Goal: Information Seeking & Learning: Learn about a topic

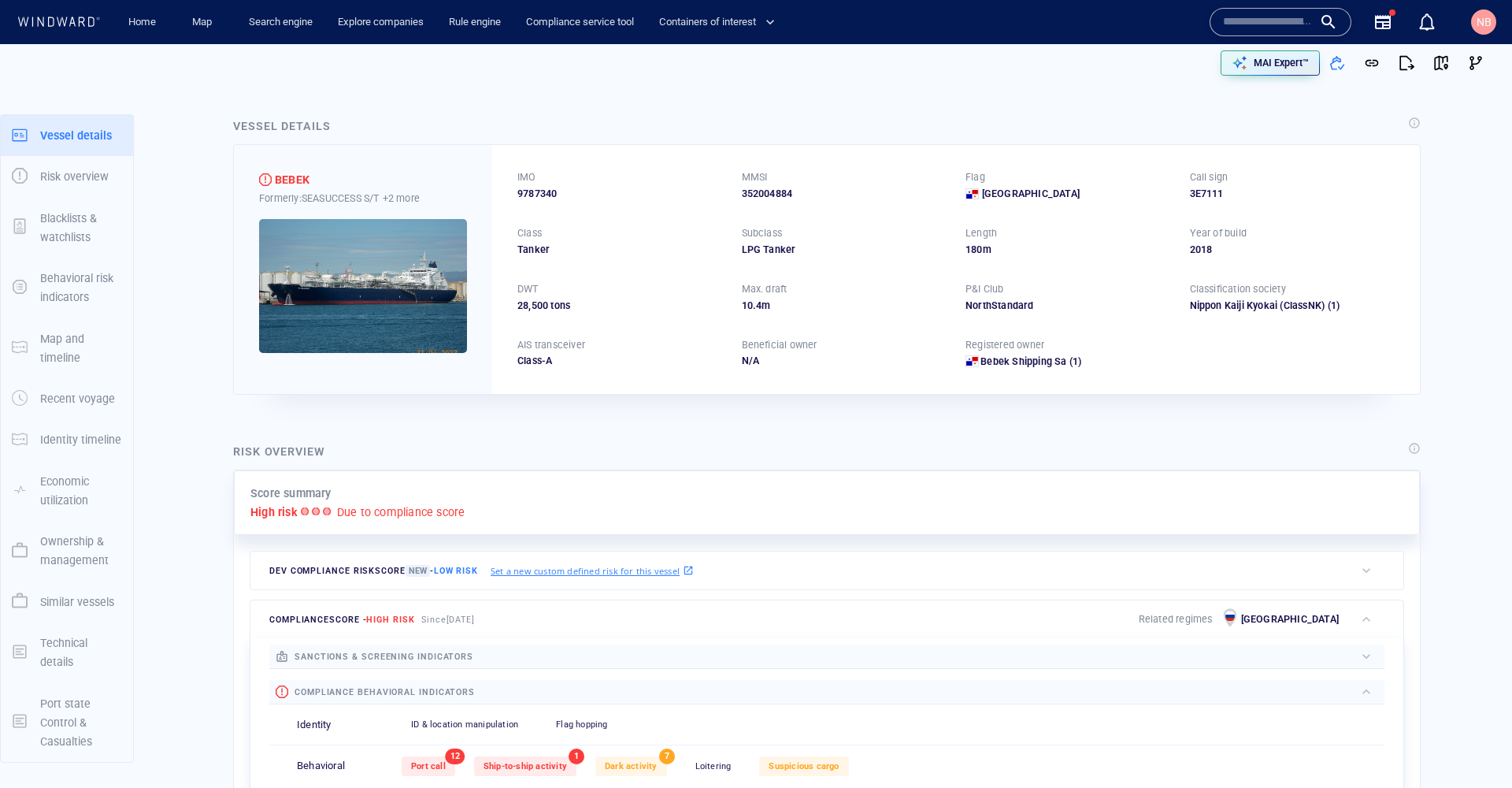
click at [1253, 31] on input "text" at bounding box center [1267, 22] width 89 height 23
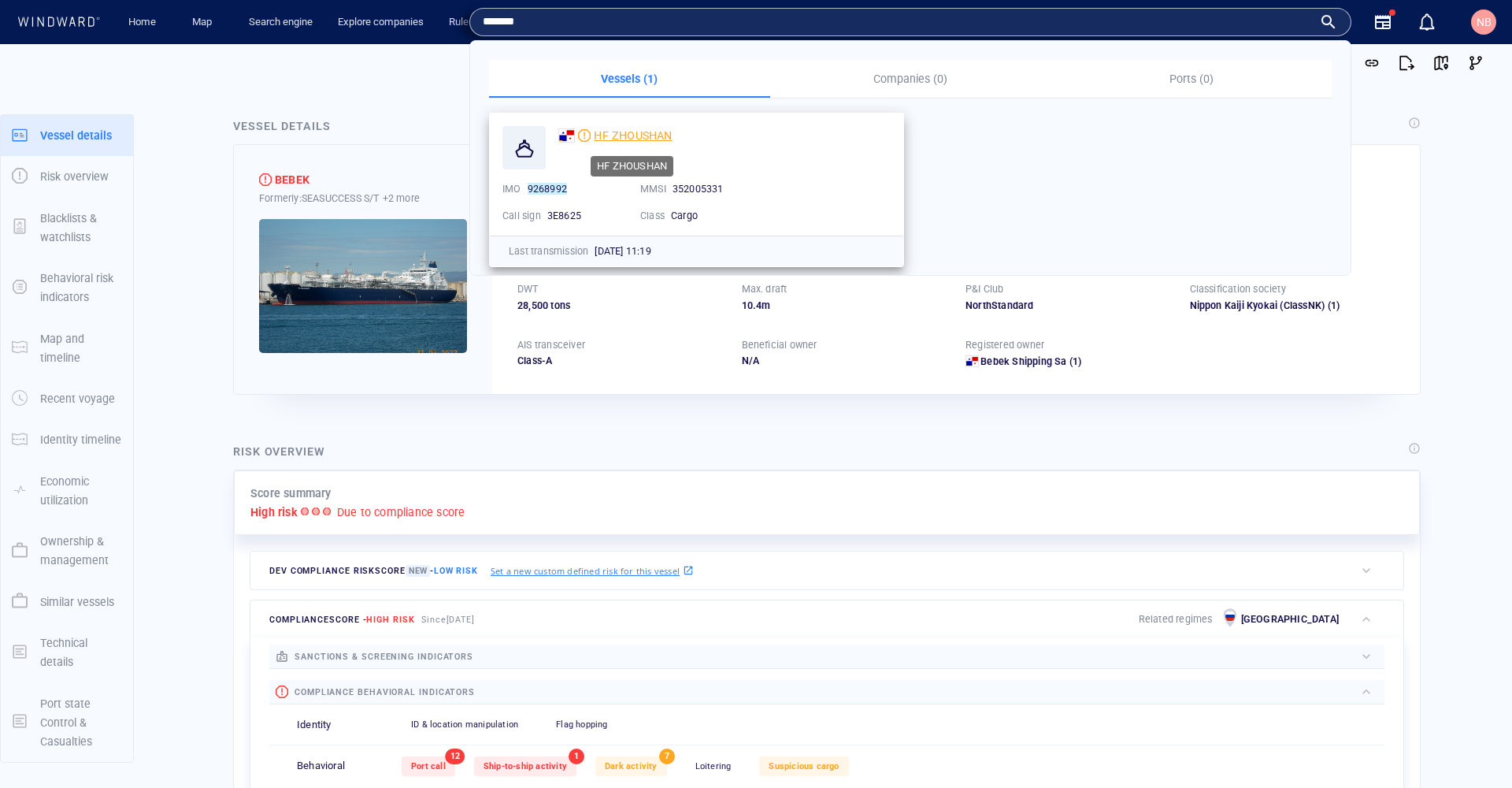
type input "*******"
click at [627, 133] on span "HF ZHOUSHAN" at bounding box center [633, 135] width 78 height 13
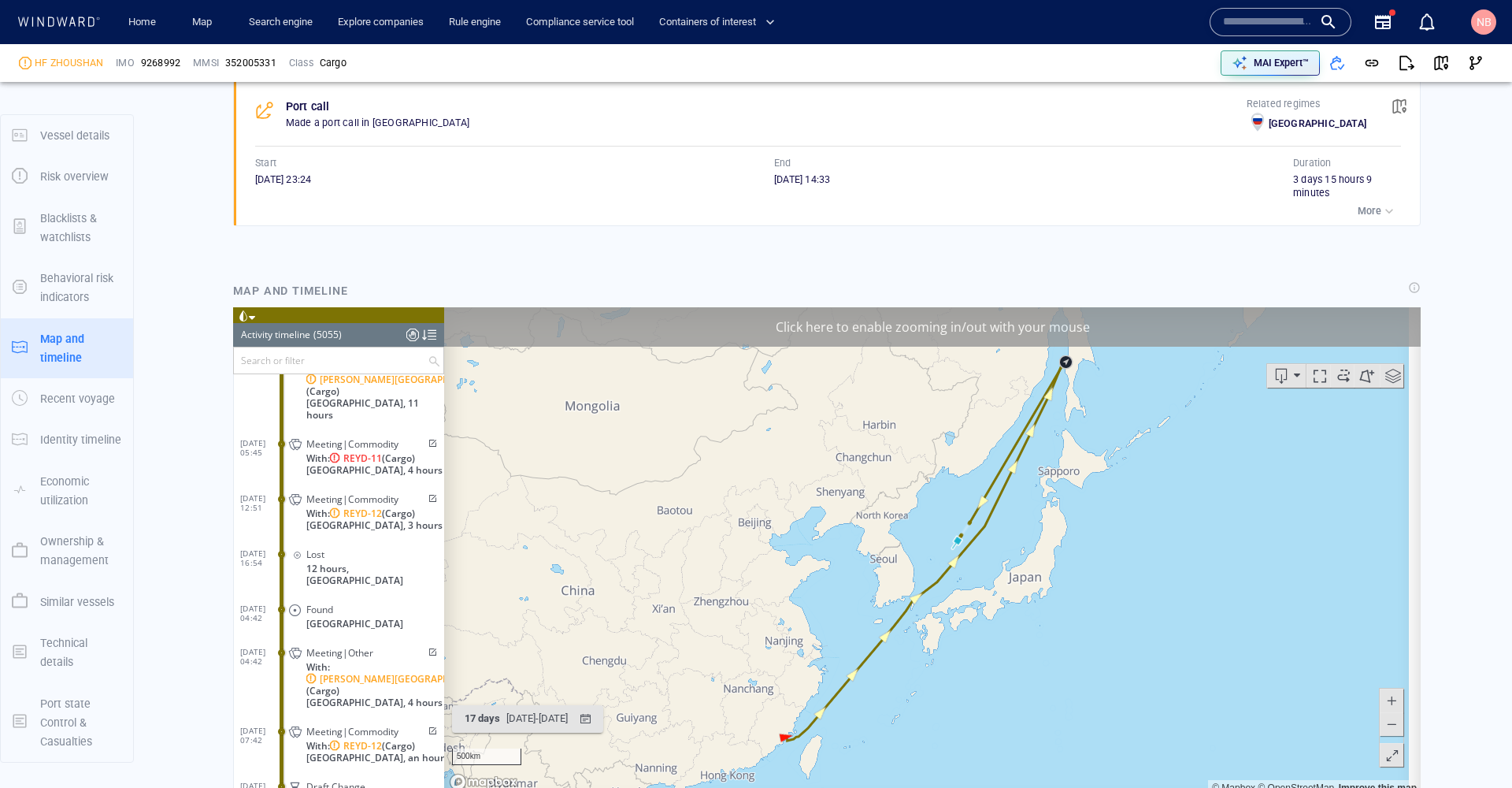
scroll to position [1479, 0]
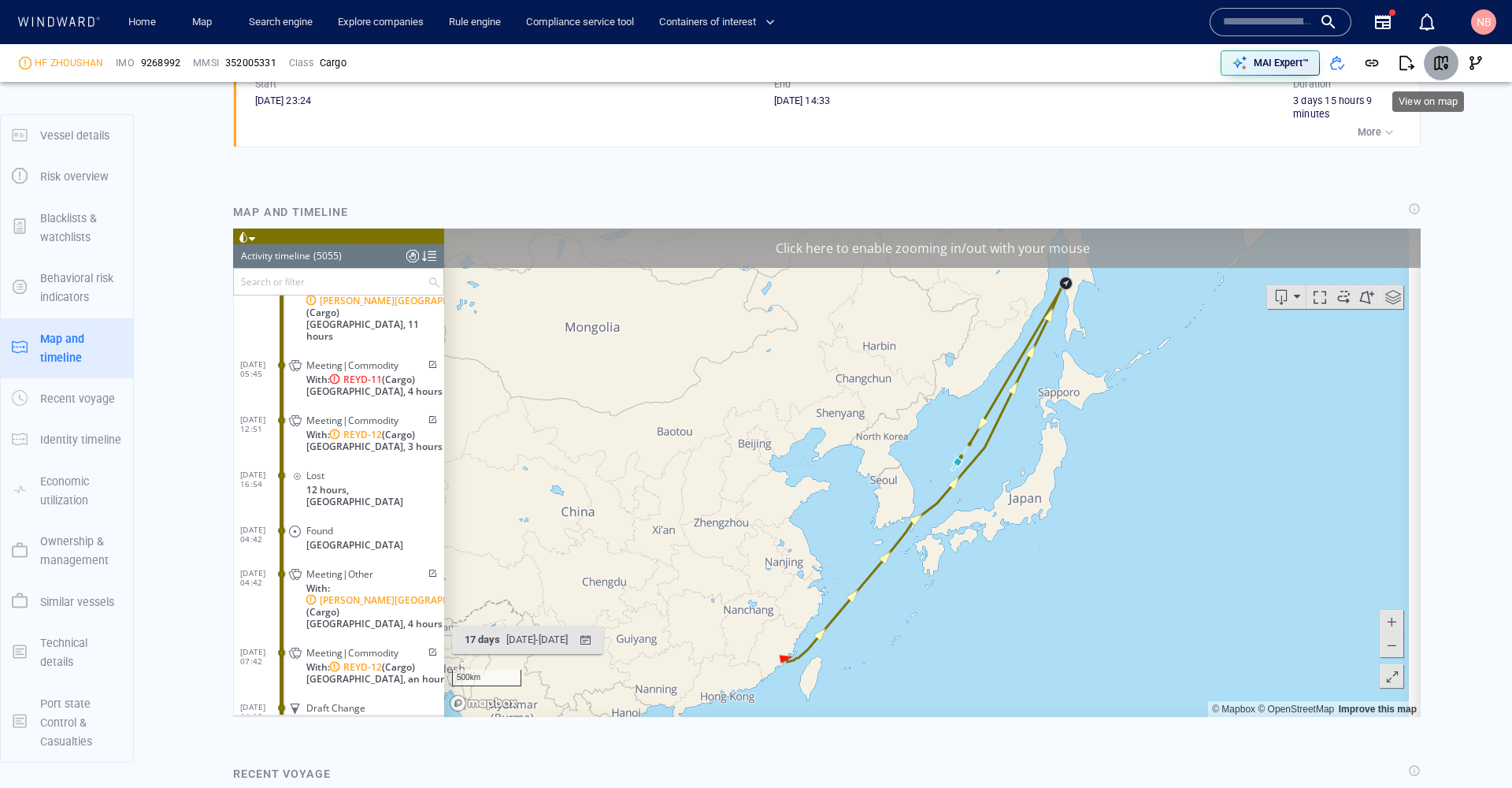
click at [1433, 62] on span "button" at bounding box center [1441, 62] width 15 height 15
click at [152, 63] on span "9268992" at bounding box center [161, 63] width 40 height 14
copy span "9268992"
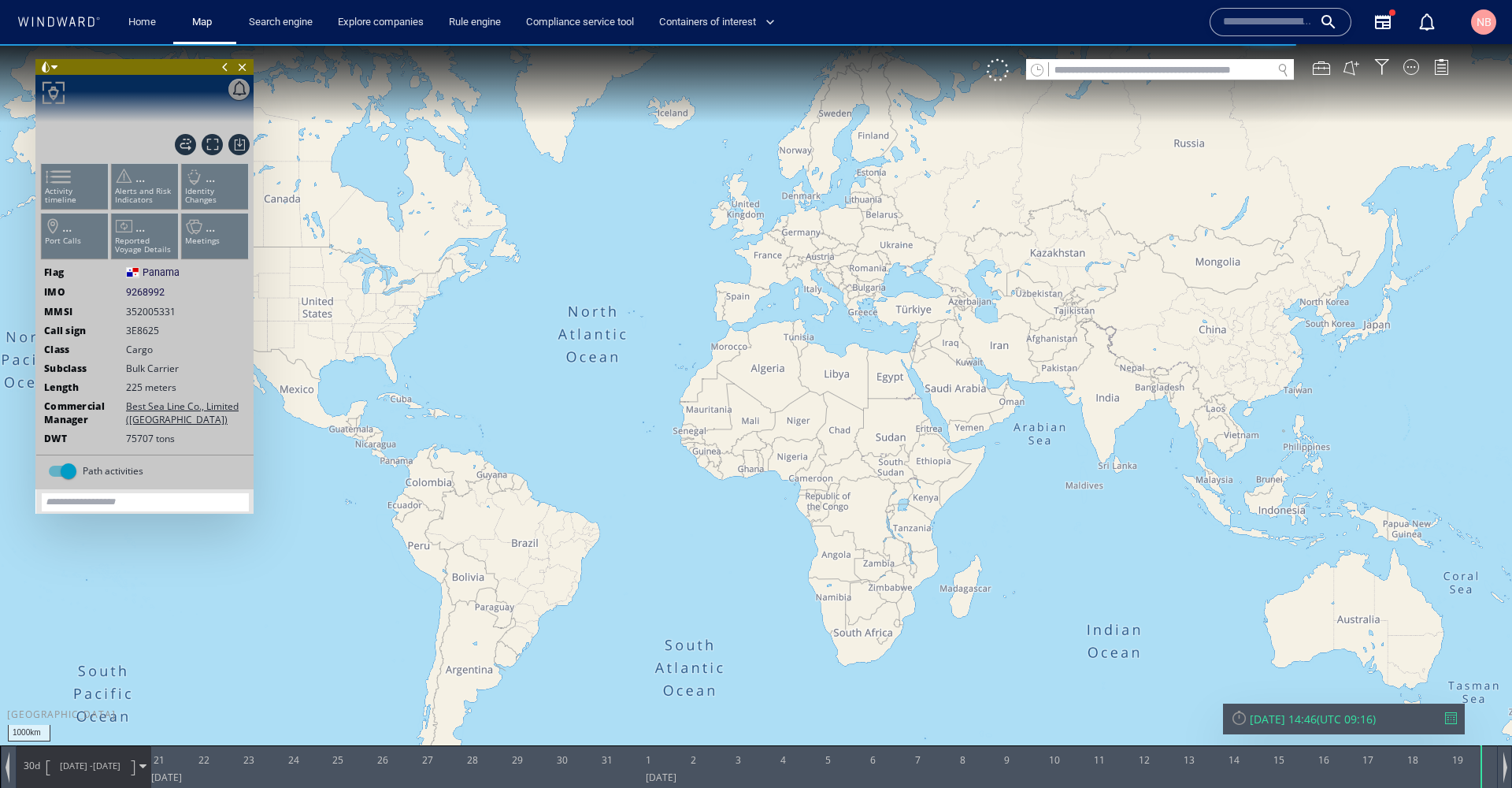
click at [1455, 713] on div at bounding box center [1451, 718] width 12 height 12
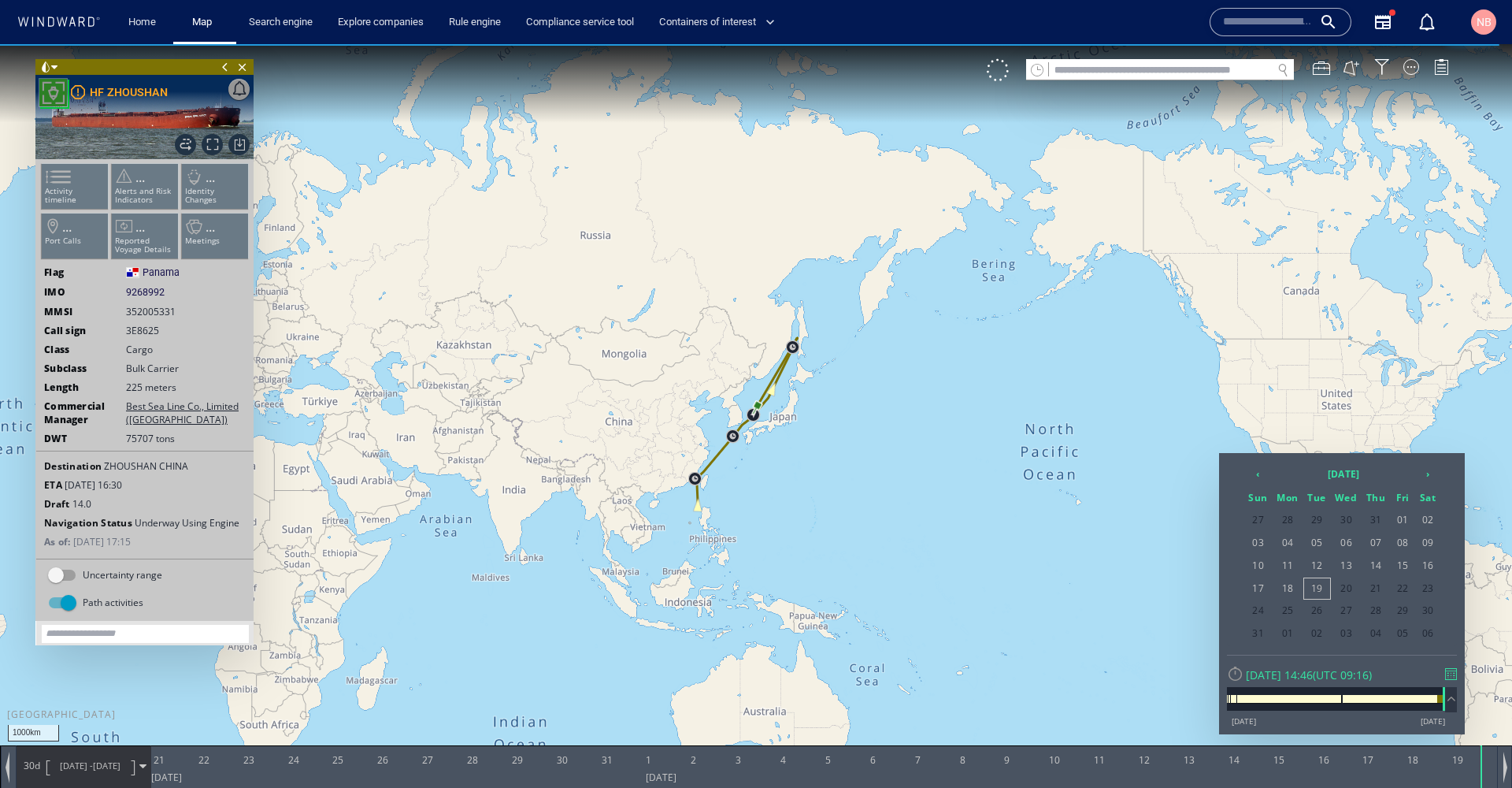
click at [70, 187] on ul "Activity timeline ... Alerts and Risk Indicators ... Identity Changes ... Port …" at bounding box center [145, 214] width 211 height 111
click at [79, 186] on ul "Activity timeline ... Alerts and Risk Indicators ... Identity Changes ... Port …" at bounding box center [145, 214] width 211 height 111
click at [1127, 420] on div at bounding box center [756, 416] width 1512 height 744
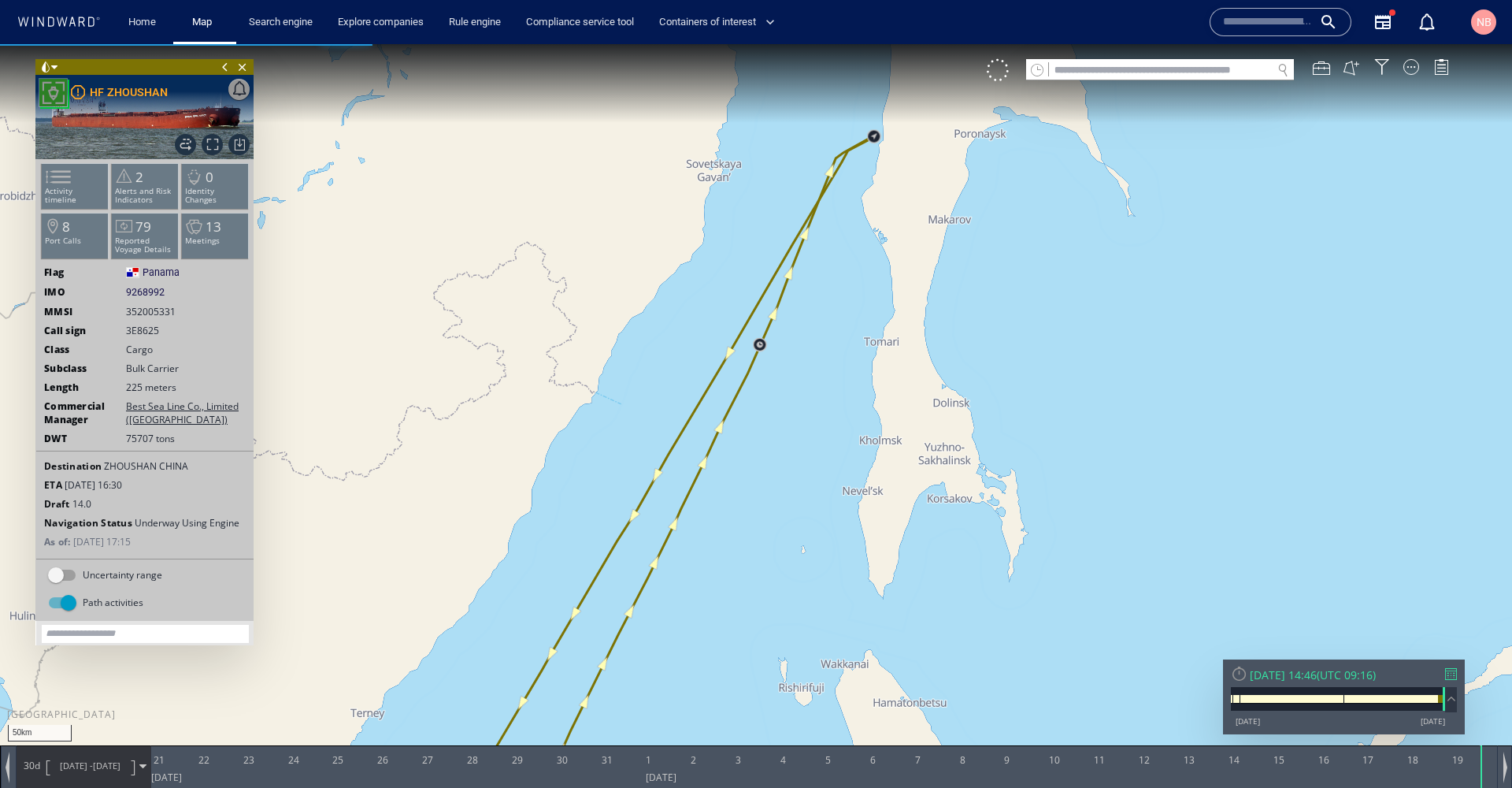
drag, startPoint x: 867, startPoint y: 163, endPoint x: 829, endPoint y: 335, distance: 176.1
click at [824, 347] on canvas "Map" at bounding box center [756, 408] width 1512 height 728
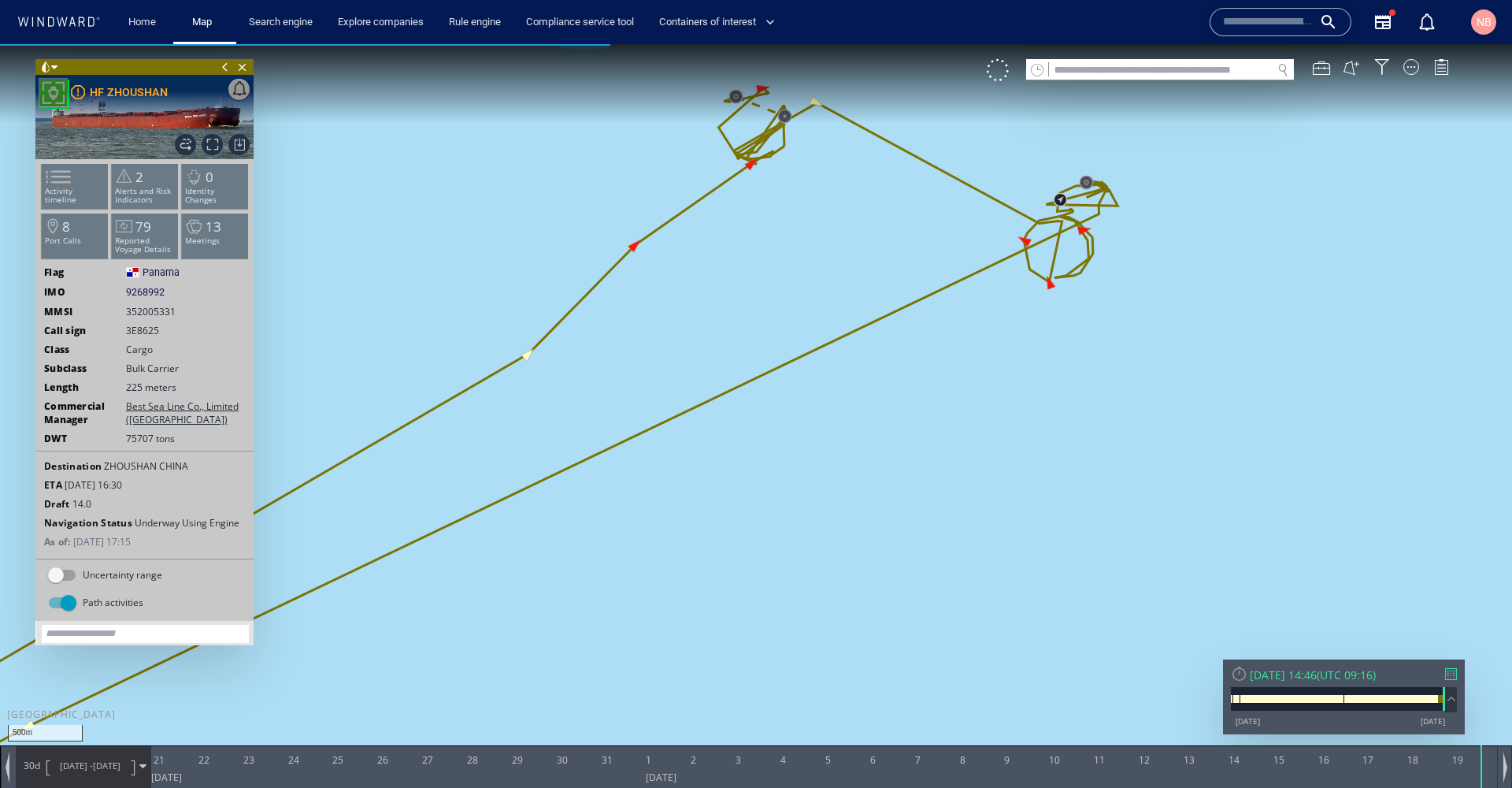
drag, startPoint x: 831, startPoint y: 252, endPoint x: 775, endPoint y: 385, distance: 144.3
click at [775, 385] on canvas "Map" at bounding box center [756, 408] width 1512 height 728
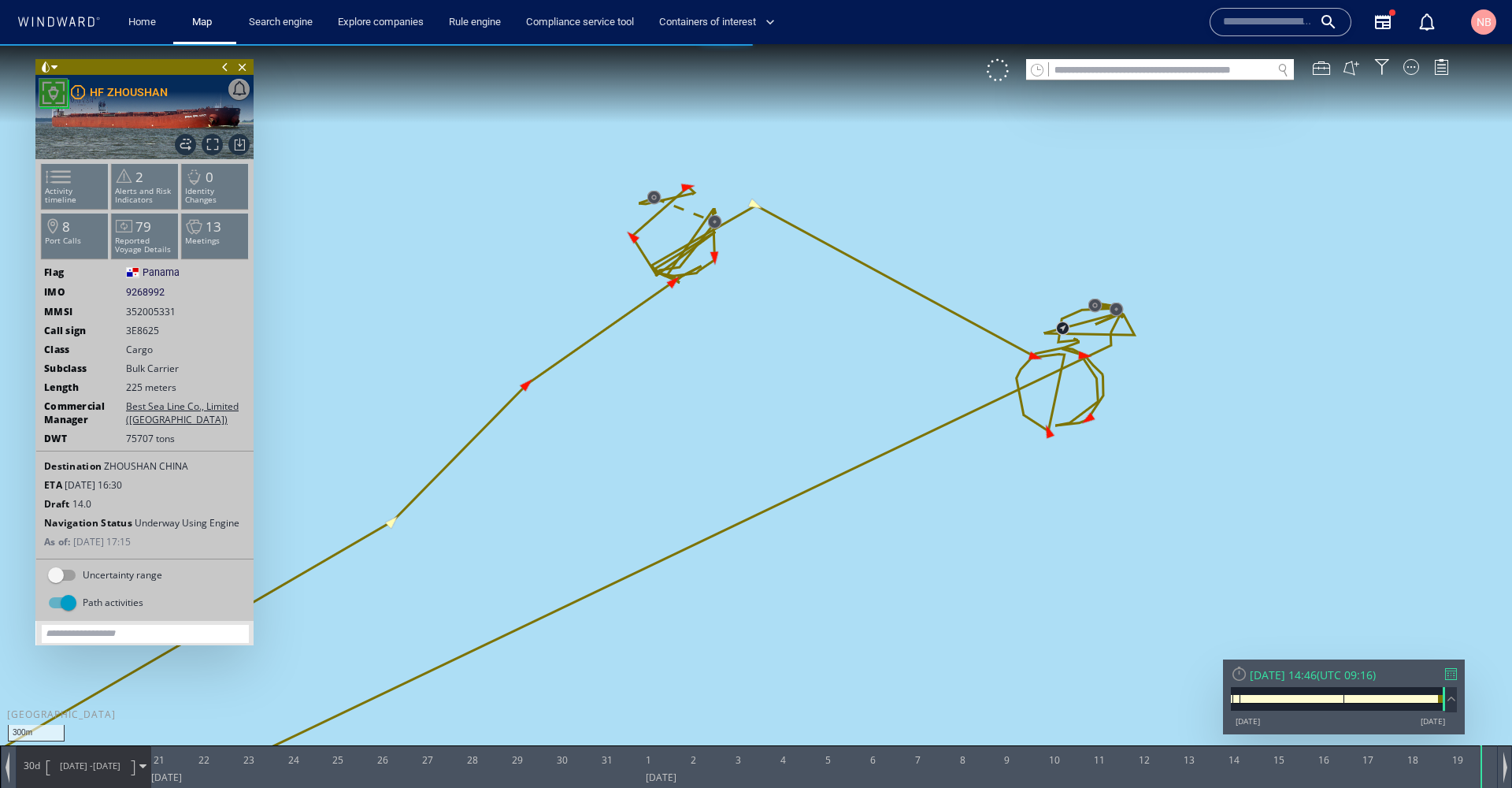
drag, startPoint x: 779, startPoint y: 359, endPoint x: 769, endPoint y: 432, distance: 73.7
click at [769, 432] on canvas "Map" at bounding box center [756, 408] width 1512 height 728
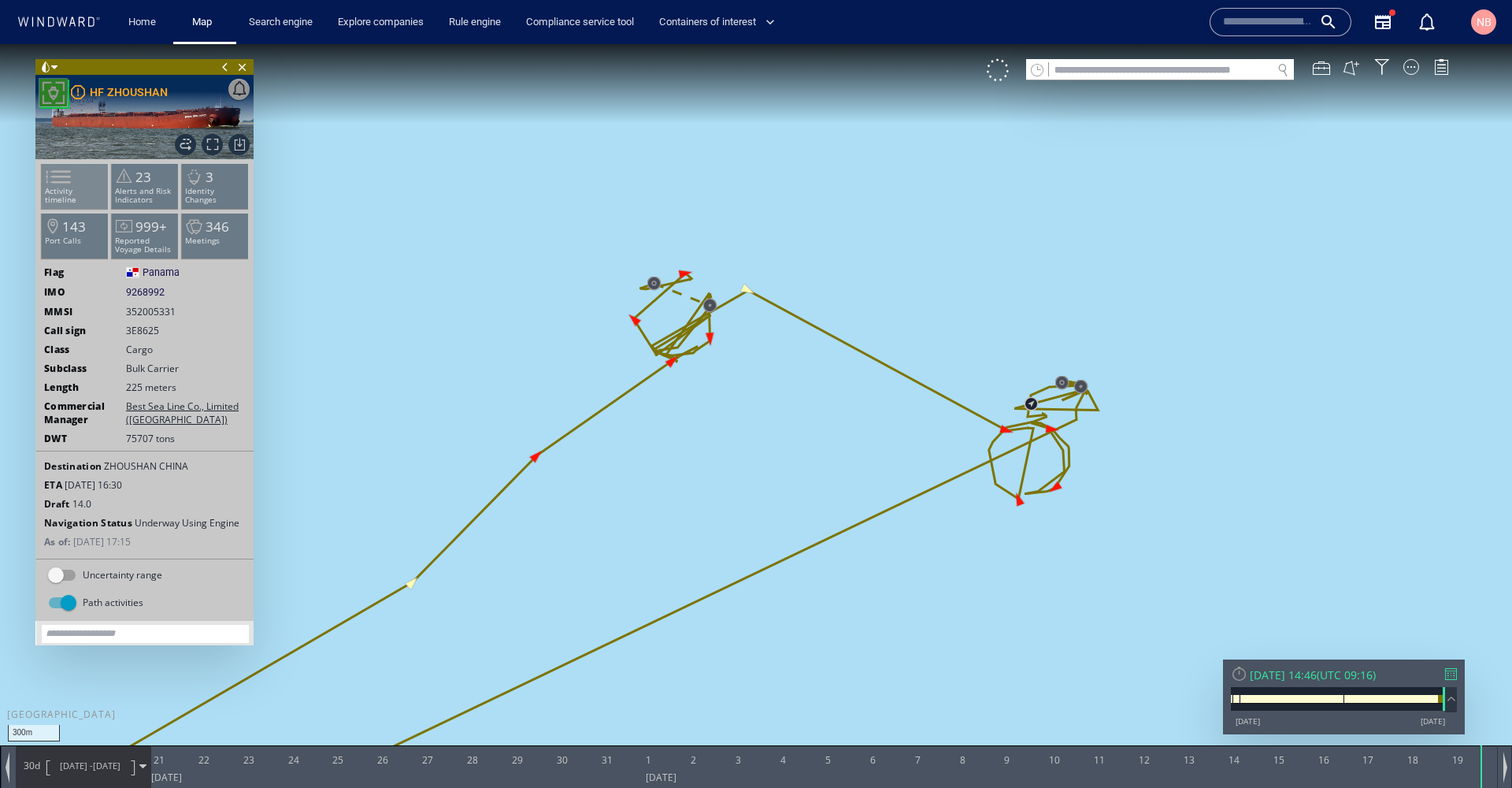
click at [77, 199] on li "Activity timeline" at bounding box center [75, 186] width 67 height 46
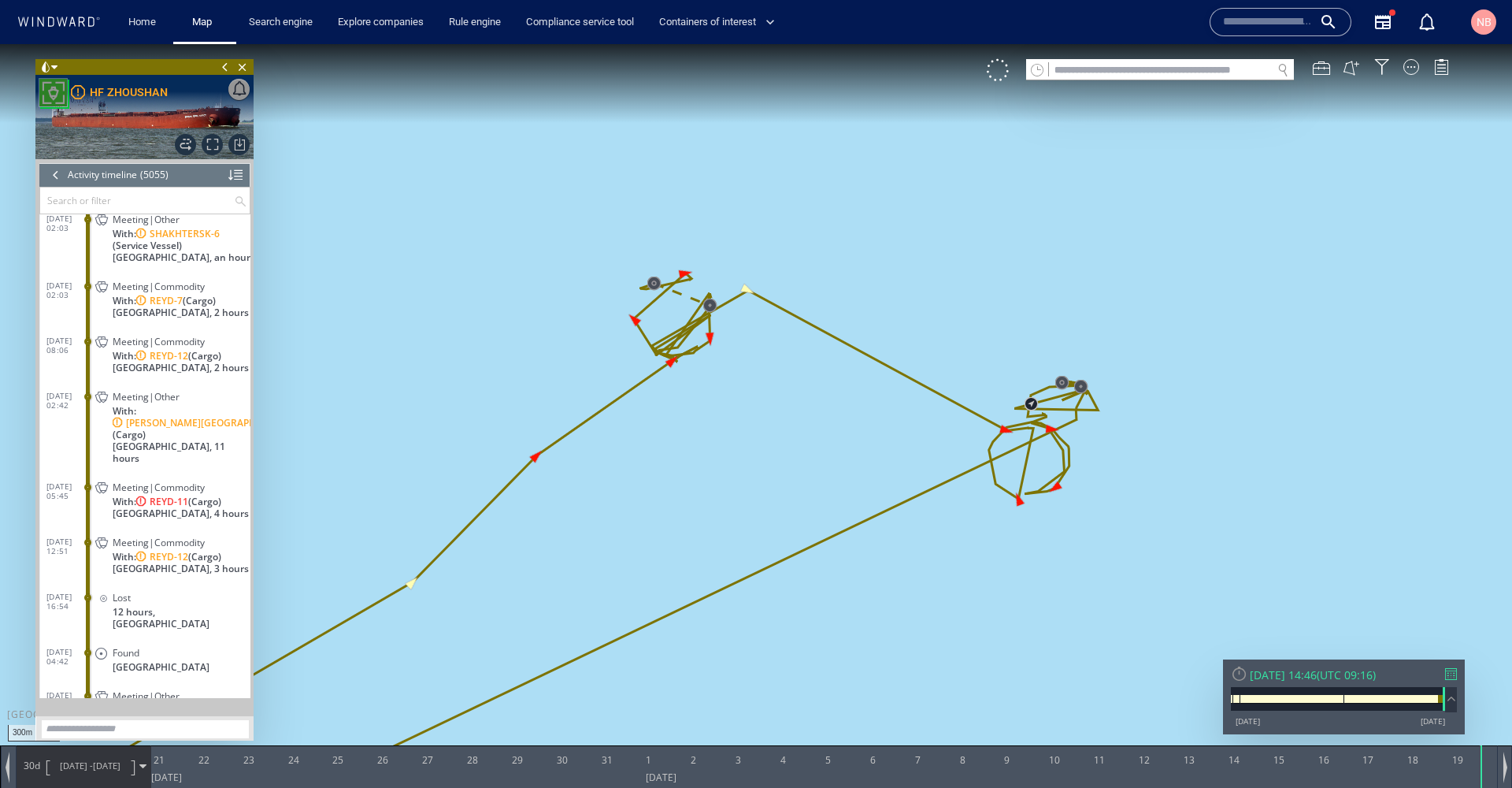
scroll to position [218368, 0]
